Goal: Task Accomplishment & Management: Check status

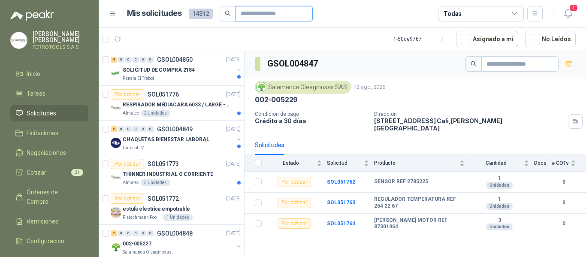
click at [267, 12] on input "text" at bounding box center [271, 13] width 60 height 15
type input "*********"
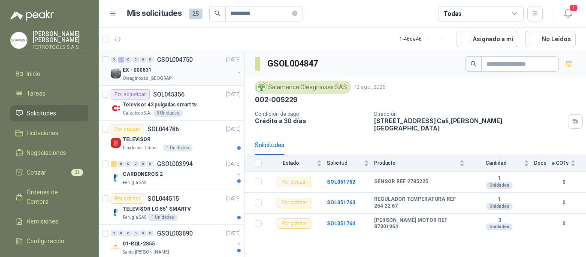
click at [196, 72] on div "EX - 000631" at bounding box center [178, 70] width 111 height 10
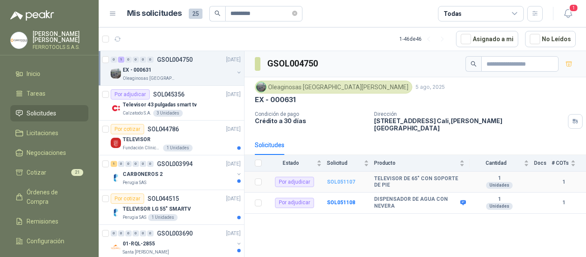
click at [336, 179] on b "SOL051107" at bounding box center [341, 182] width 28 height 6
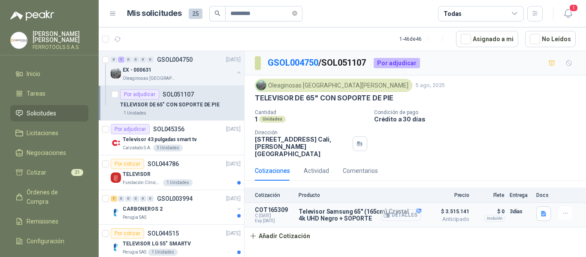
click at [412, 212] on button "Detalles" at bounding box center [401, 216] width 40 height 12
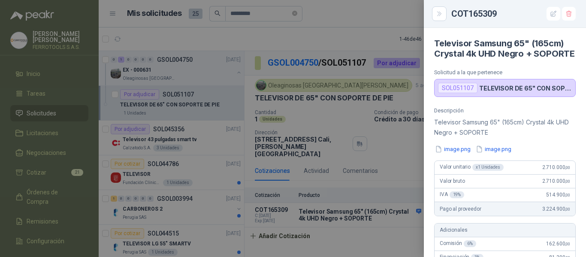
click at [355, 31] on div at bounding box center [293, 128] width 586 height 257
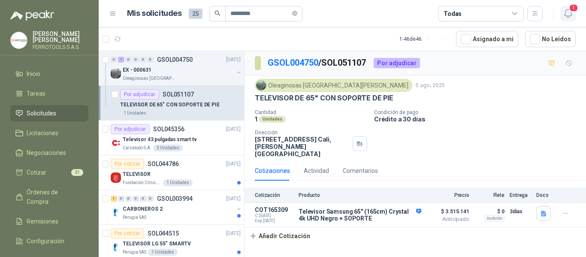
click at [568, 18] on icon "button" at bounding box center [568, 13] width 7 height 8
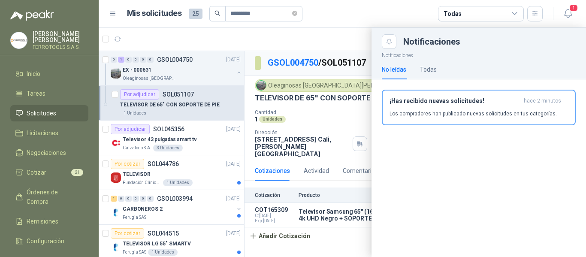
click at [327, 38] on div at bounding box center [343, 142] width 488 height 230
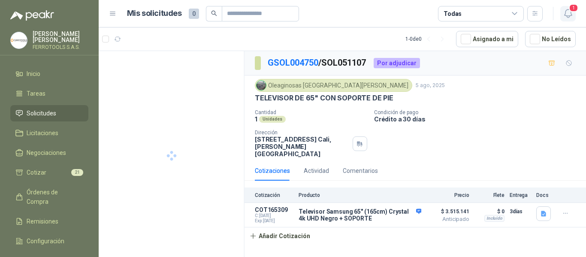
click at [568, 13] on icon "button" at bounding box center [568, 13] width 11 height 11
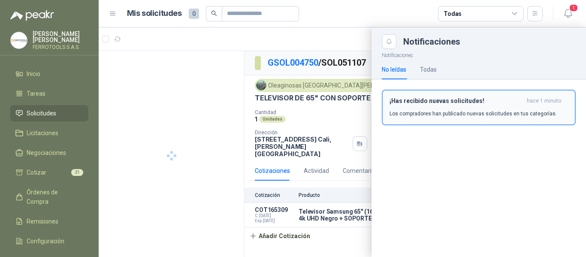
click at [460, 119] on button "¡Has recibido nuevas solicitudes! hace 1 minuto Los compradores han publicado n…" at bounding box center [479, 108] width 194 height 36
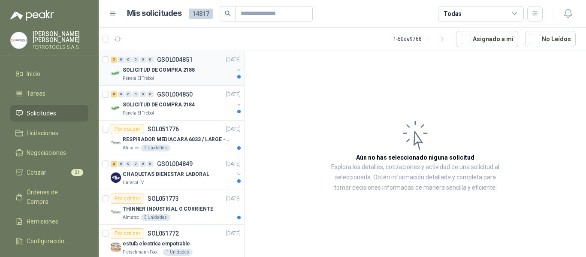
click at [214, 70] on div "SOLICITUD DE COMPRA 2188" at bounding box center [178, 70] width 111 height 10
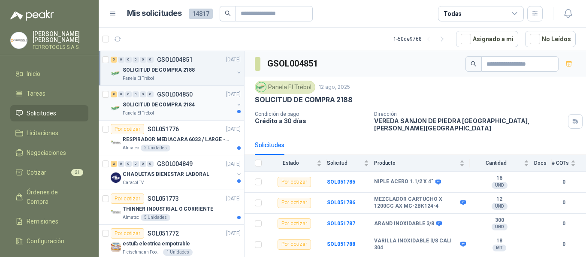
click at [206, 107] on div "SOLICITUD DE COMPRA 2184" at bounding box center [178, 105] width 111 height 10
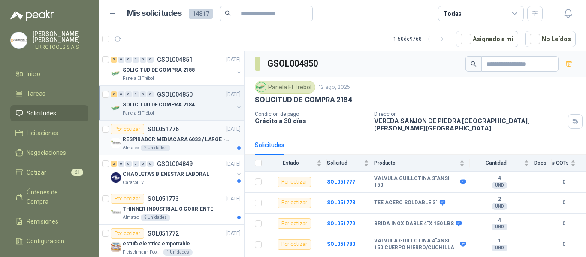
click at [205, 144] on div "RESPIRADOR MEDIACARA 6033 / LARGE - TALLA GRANDE" at bounding box center [182, 139] width 118 height 10
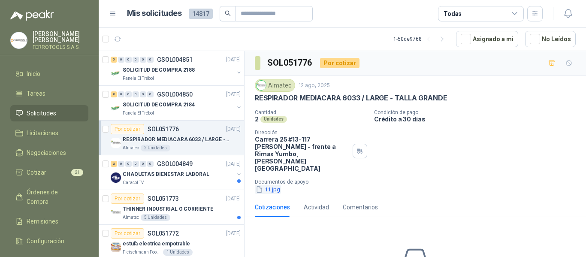
click at [270, 185] on button "11.jpg" at bounding box center [268, 189] width 26 height 9
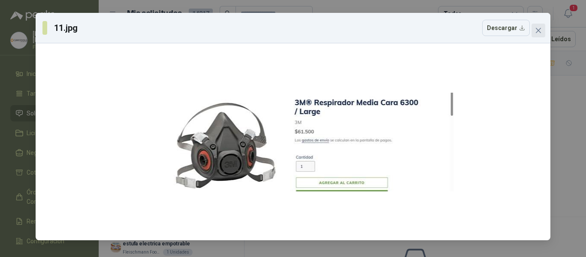
click at [540, 29] on icon "close" at bounding box center [538, 30] width 5 height 5
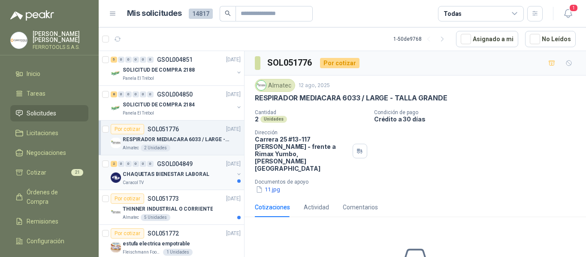
click at [201, 171] on p "CHAQUETAS BIENESTAR LABORAL" at bounding box center [166, 174] width 87 height 8
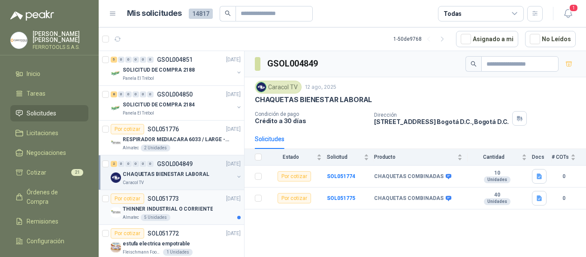
click at [204, 210] on p "THINNER INDUSTRIAL O CORRIENTE" at bounding box center [168, 209] width 90 height 8
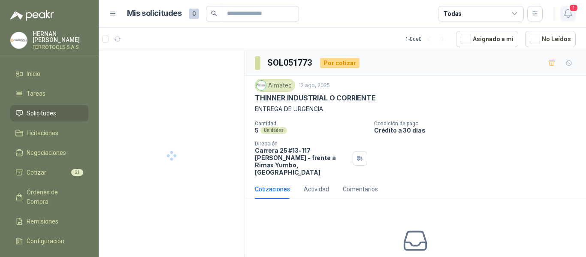
click at [568, 10] on icon "button" at bounding box center [568, 13] width 11 height 11
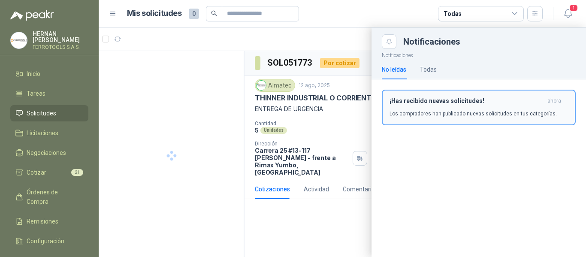
click at [476, 107] on div "¡Has recibido nuevas solicitudes! ahora Los compradores han publicado nuevas so…" at bounding box center [479, 107] width 179 height 20
